Goal: Navigation & Orientation: Find specific page/section

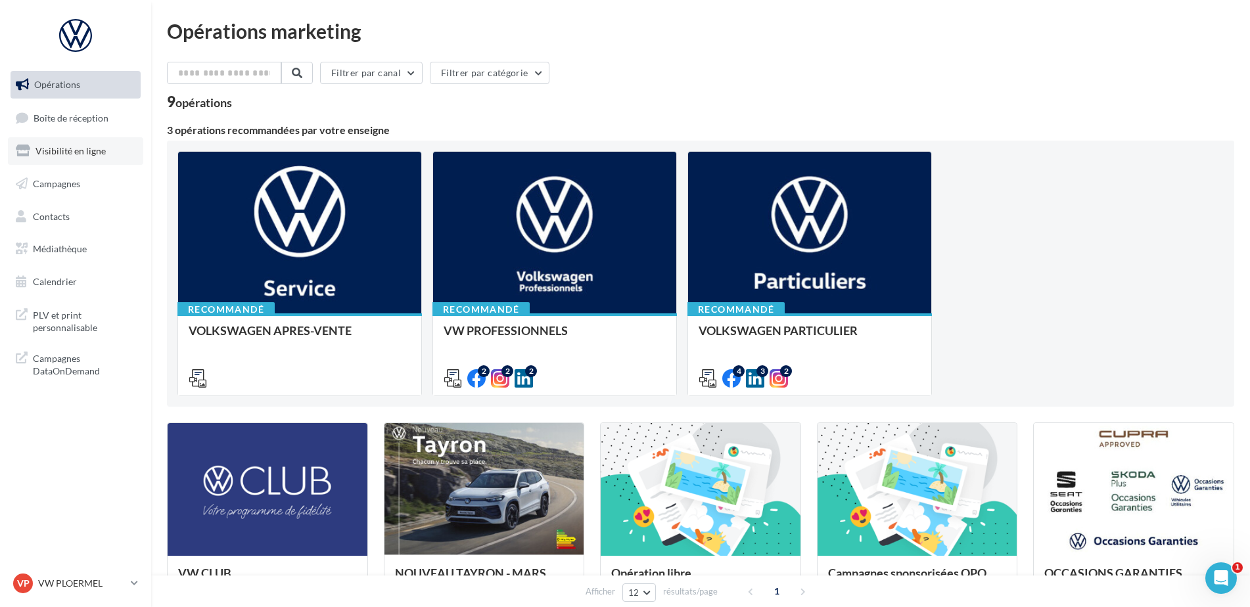
click at [99, 161] on link "Visibilité en ligne" at bounding box center [75, 151] width 135 height 28
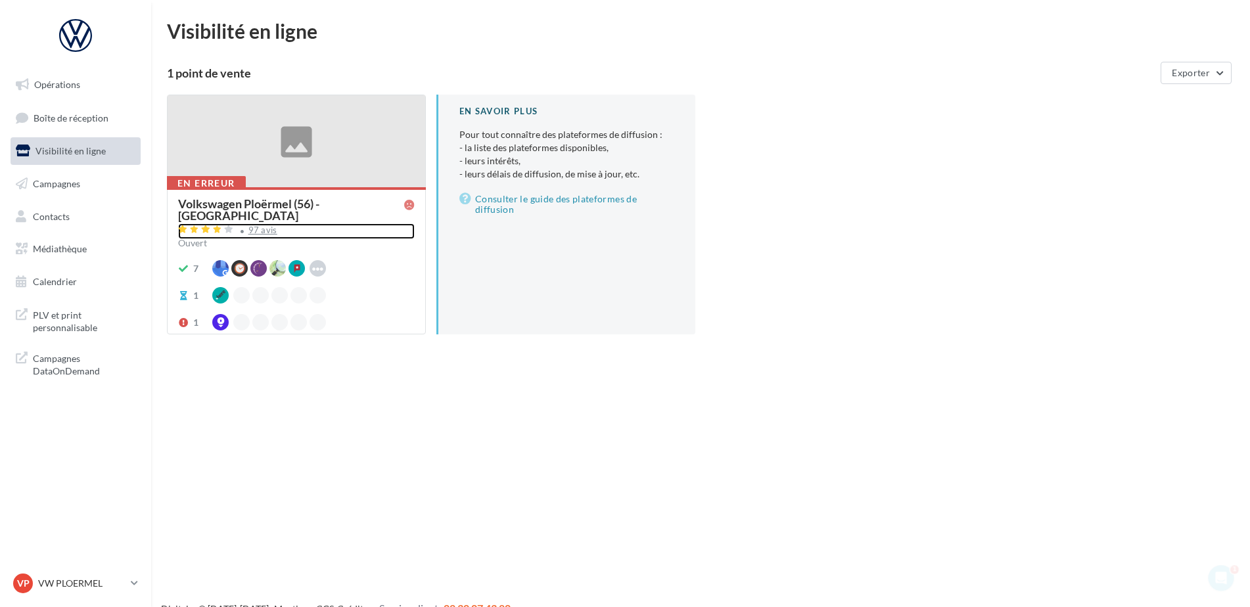
click at [262, 226] on div "97 avis" at bounding box center [262, 230] width 29 height 9
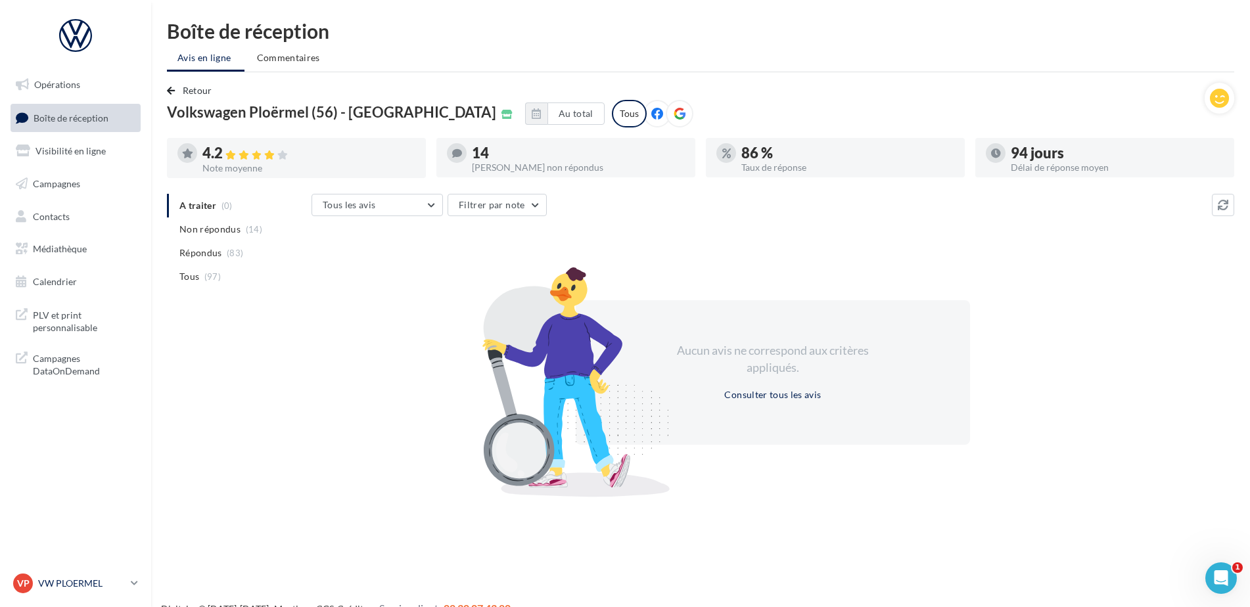
click at [93, 582] on p "VW PLOERMEL" at bounding box center [81, 583] width 87 height 13
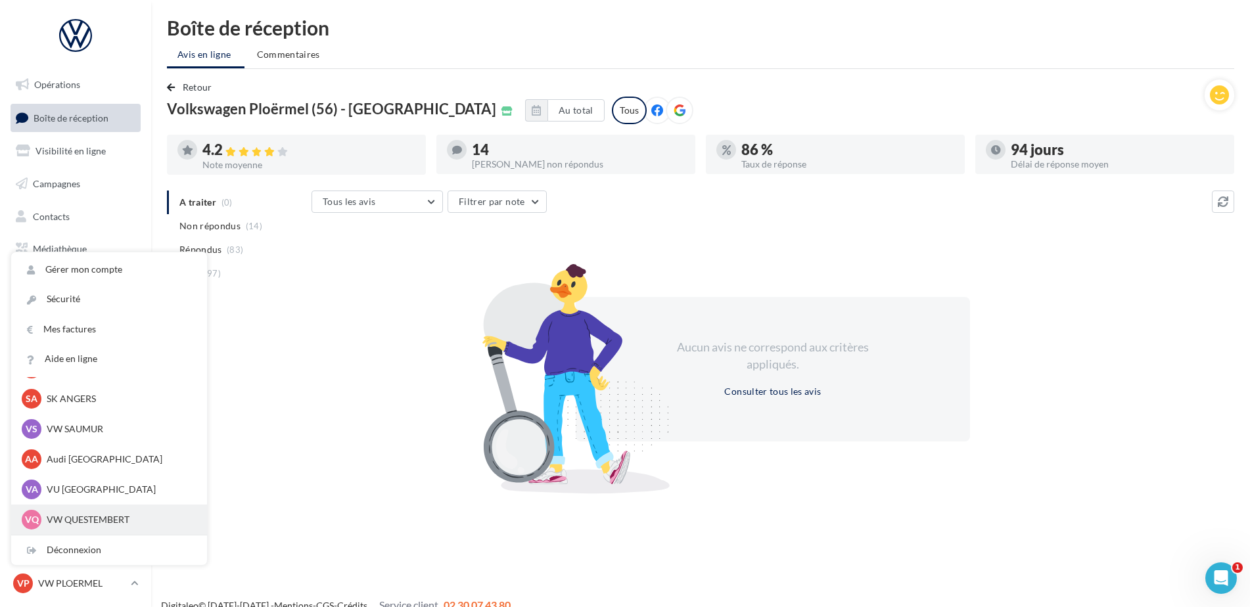
scroll to position [21, 0]
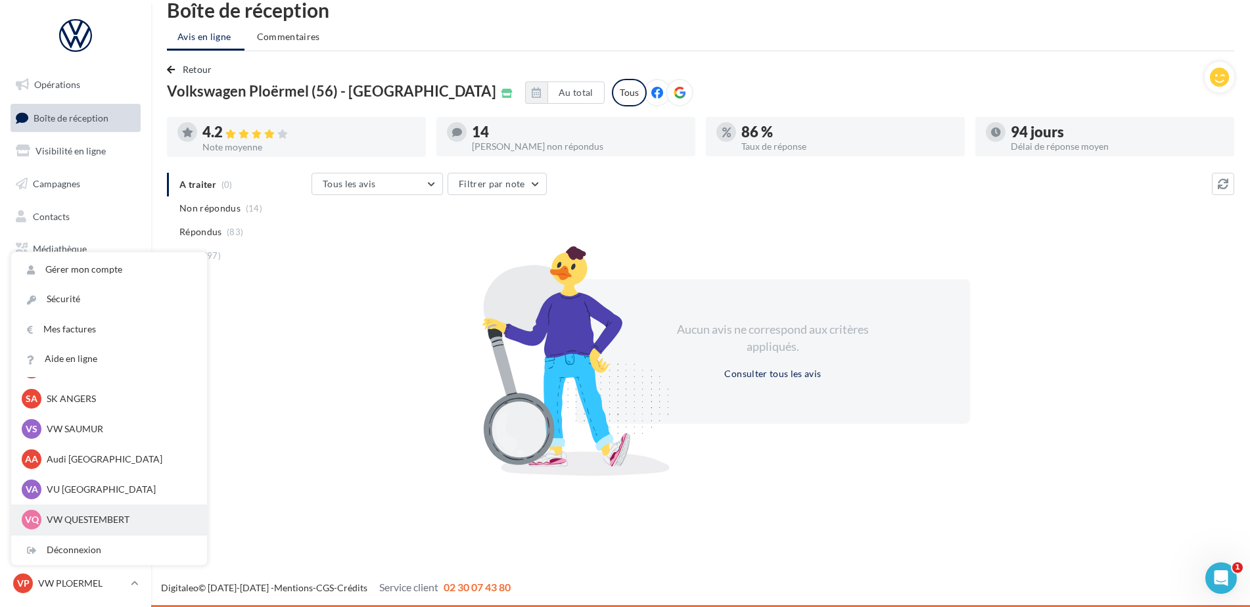
click at [81, 512] on div "VQ VW QUESTEMBERT vw-pita-56230" at bounding box center [109, 520] width 175 height 20
